Goal: Use online tool/utility: Utilize a website feature to perform a specific function

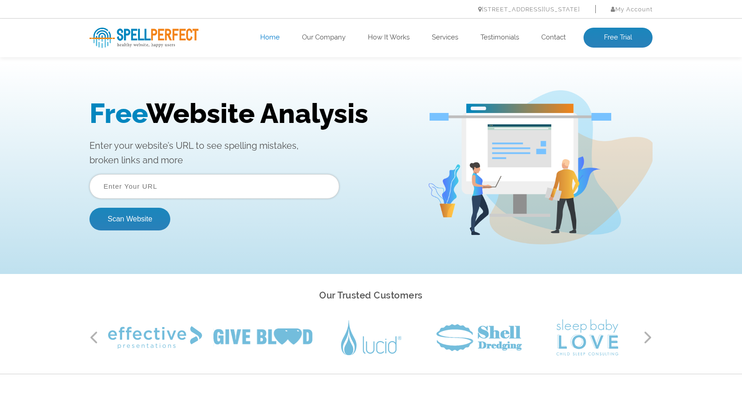
click at [250, 190] on input "text" at bounding box center [214, 186] width 250 height 25
paste input "Appointment"
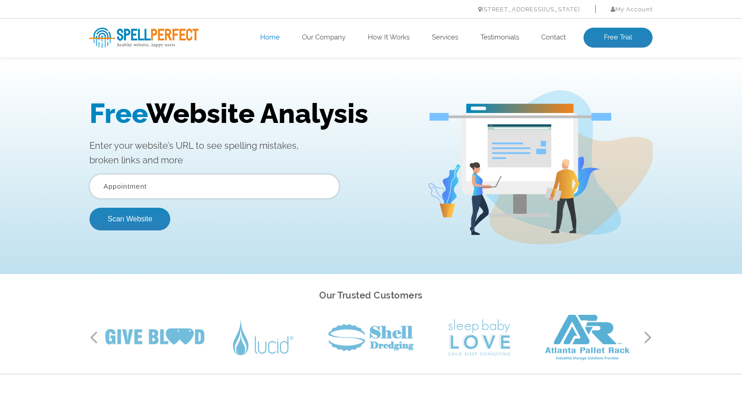
click at [130, 189] on input "Appointment" at bounding box center [214, 186] width 250 height 25
paste input "https://demarcushunter.com/"
type input "https://demarcushunter.com/"
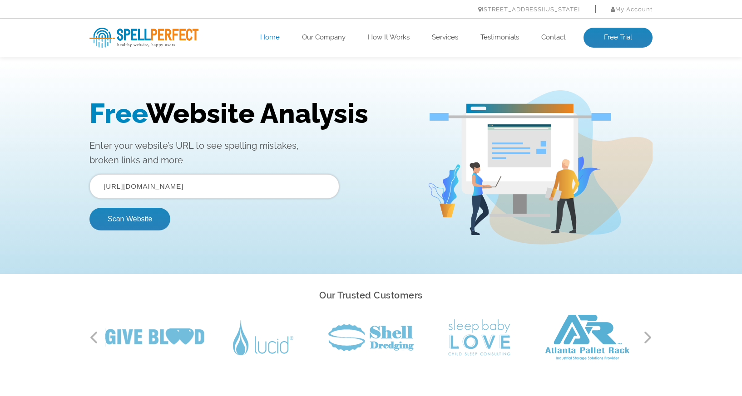
click at [89, 208] on button "Scan Website" at bounding box center [129, 219] width 81 height 23
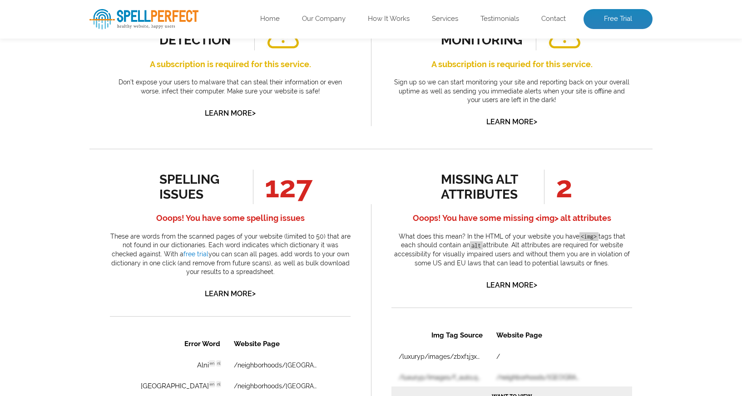
scroll to position [380, 0]
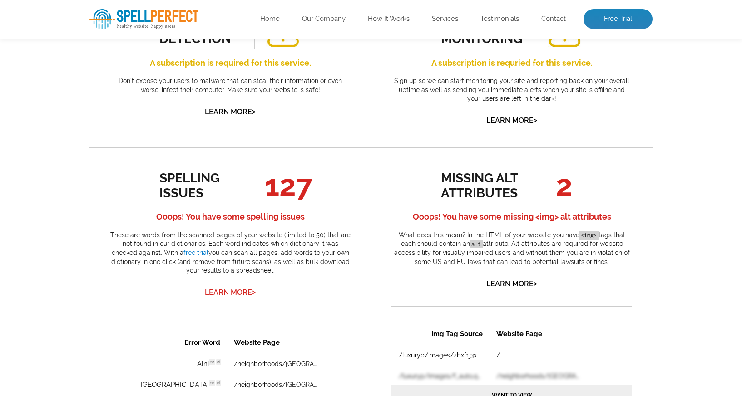
click at [227, 288] on link "Learn More >" at bounding box center [230, 292] width 51 height 9
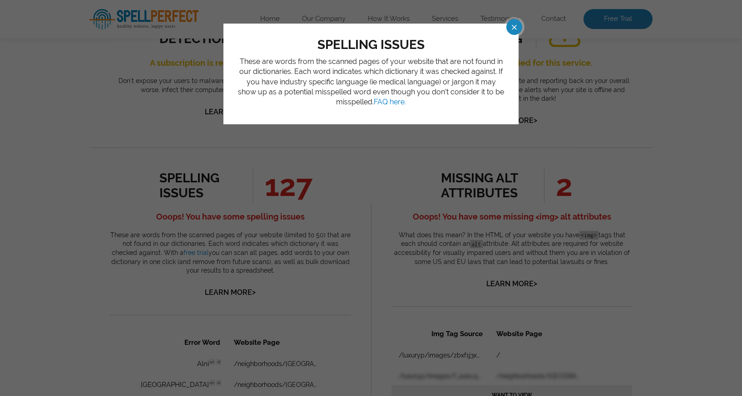
click at [514, 25] on span at bounding box center [506, 27] width 16 height 16
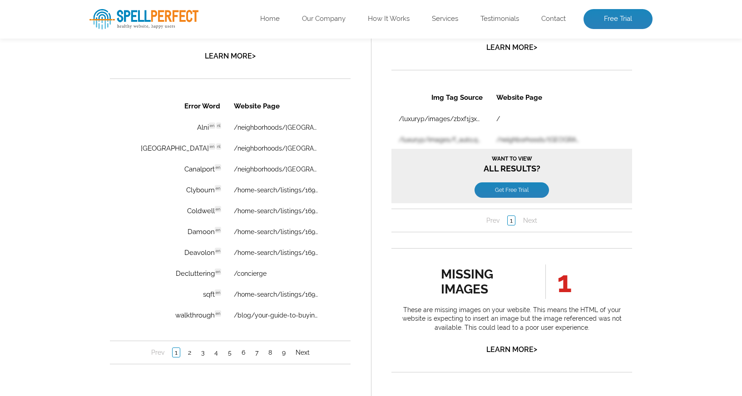
scroll to position [618, 0]
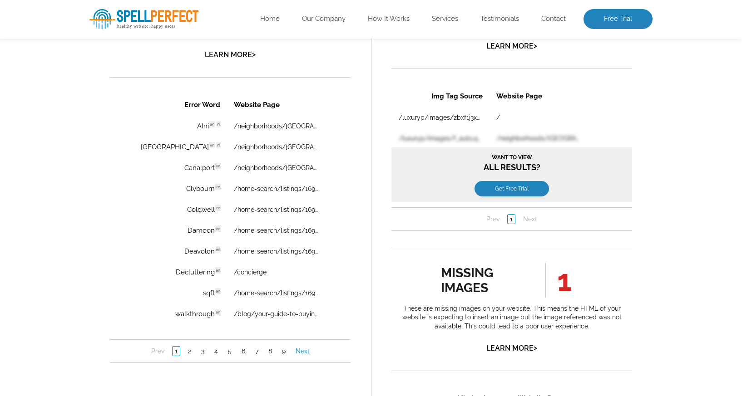
click at [304, 350] on link "Next" at bounding box center [302, 351] width 19 height 9
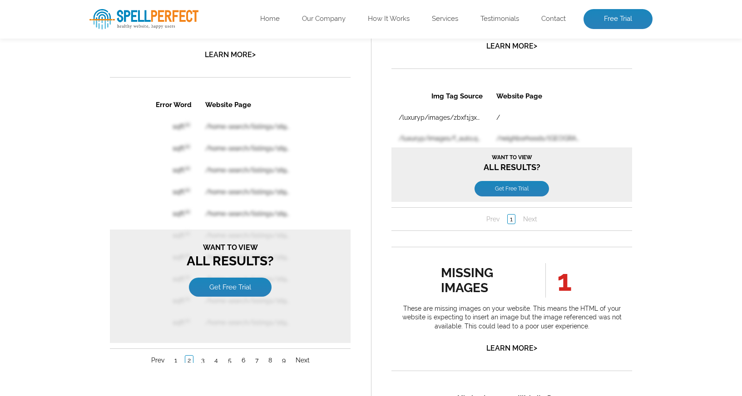
scroll to position [0, 0]
click at [155, 359] on link "Prev" at bounding box center [158, 360] width 18 height 9
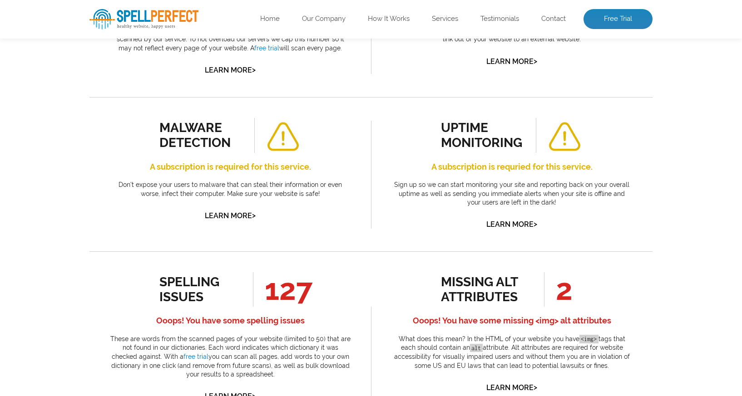
scroll to position [273, 0]
